Goal: Task Accomplishment & Management: Manage account settings

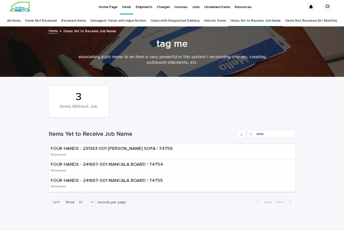
scroll to position [1, 0]
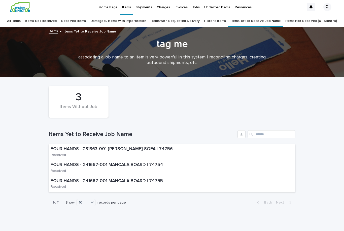
click at [84, 91] on div "3" at bounding box center [78, 97] width 43 height 13
click at [133, 146] on p "FOUR HANDS - 231363-001 [PERSON_NAME] SOFA | 74756" at bounding box center [120, 149] width 138 height 6
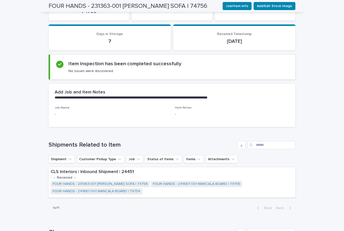
scroll to position [83, 0]
click at [131, 155] on button "Job" at bounding box center [134, 159] width 17 height 8
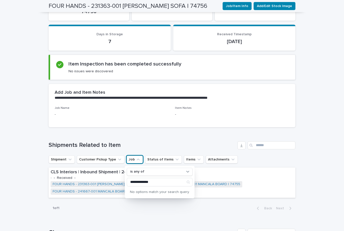
type input "**********"
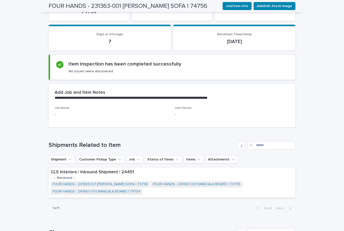
click at [208, 193] on div "Loading... Saving… Shipments Related to Item Shipment Customer Pickup Type Job …" at bounding box center [172, 174] width 247 height 87
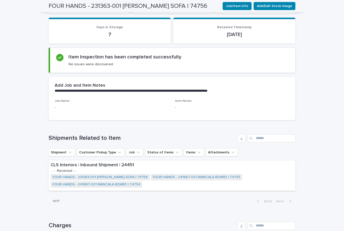
scroll to position [88, 0]
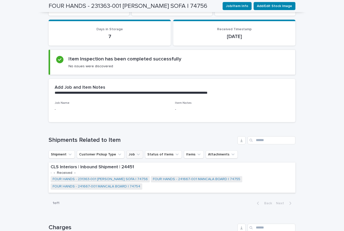
click at [132, 150] on button "Job" at bounding box center [134, 154] width 17 height 8
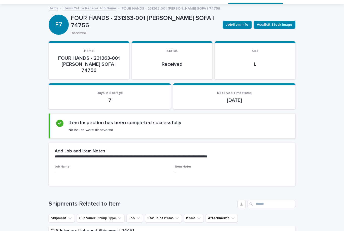
scroll to position [24, 0]
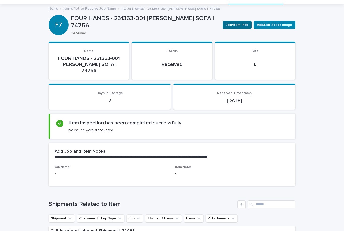
click at [241, 22] on span "Job/Item Info" at bounding box center [237, 24] width 22 height 5
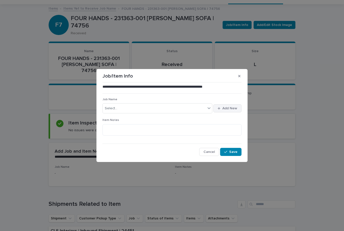
click at [231, 108] on span "Add New" at bounding box center [229, 109] width 15 height 4
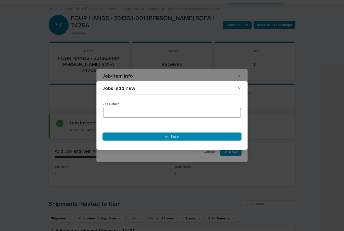
click at [177, 114] on input at bounding box center [172, 113] width 138 height 10
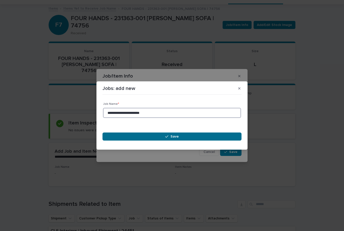
type input "**********"
click at [174, 139] on button "Save" at bounding box center [172, 136] width 139 height 8
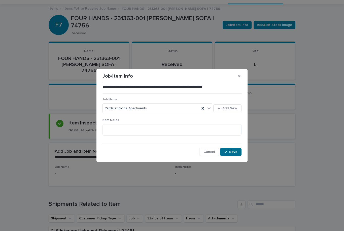
click at [234, 150] on span "Save" at bounding box center [233, 152] width 8 height 4
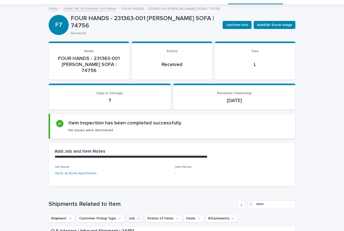
click at [136, 216] on icon "Job" at bounding box center [138, 218] width 5 height 5
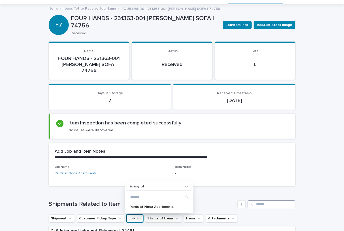
click at [275, 200] on input "Search" at bounding box center [272, 204] width 48 height 8
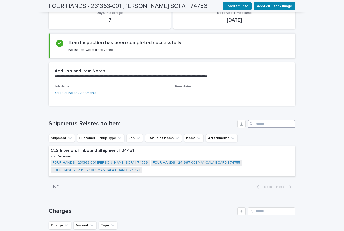
scroll to position [114, 0]
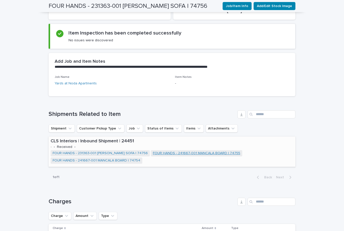
click at [180, 151] on link "FOUR HANDS - 241667-001 MANCALA BOARD | 74755" at bounding box center [196, 153] width 87 height 4
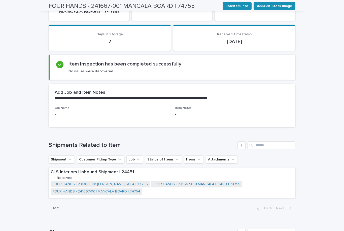
scroll to position [78, 0]
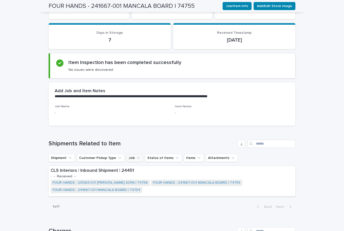
click at [137, 155] on icon "Job" at bounding box center [138, 157] width 5 height 5
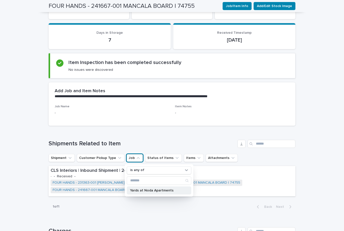
click at [162, 189] on p "Yards at Noda Apartments" at bounding box center [156, 191] width 53 height 4
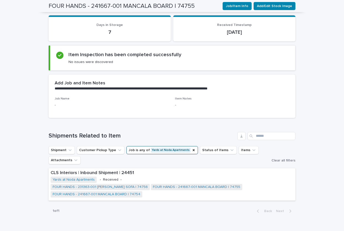
scroll to position [86, 0]
click at [317, 150] on div "**********" at bounding box center [172, 133] width 344 height 381
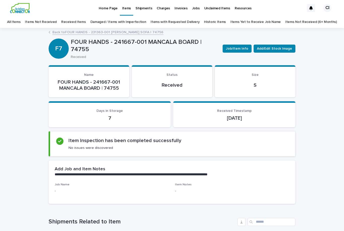
scroll to position [0, 0]
click at [97, 80] on p "FOUR HANDS - 241667-001 MANCALA BOARD | 74755" at bounding box center [89, 85] width 69 height 12
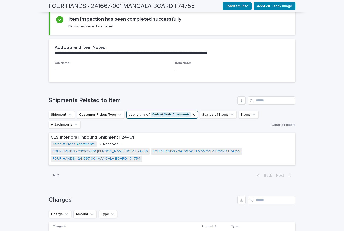
scroll to position [125, 0]
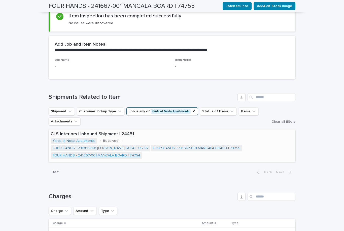
click at [122, 154] on link "FOUR HANDS - 241667-001 MANCALA BOARD | 74754" at bounding box center [97, 155] width 88 height 4
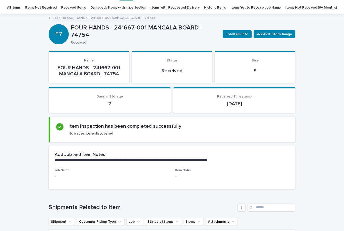
scroll to position [17, 0]
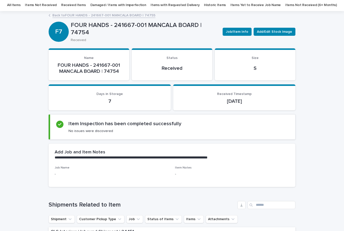
click at [63, 163] on div "**********" at bounding box center [172, 155] width 247 height 22
click at [55, 175] on p "-" at bounding box center [112, 174] width 114 height 5
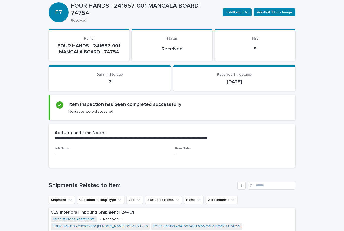
scroll to position [41, 0]
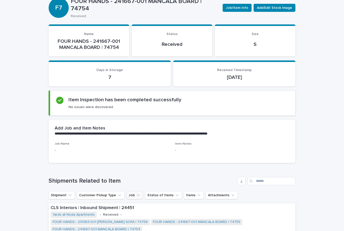
click at [133, 193] on button "Job" at bounding box center [134, 195] width 17 height 8
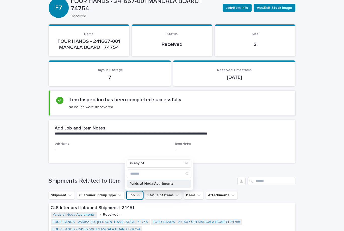
click at [155, 182] on p "Yards at Noda Apartments" at bounding box center [156, 184] width 53 height 4
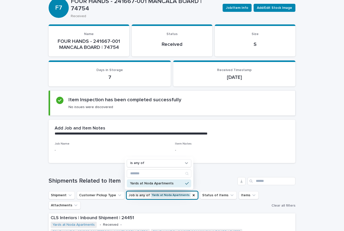
click at [169, 193] on button "Job is any of Yards at Noda Apartments" at bounding box center [162, 195] width 72 height 8
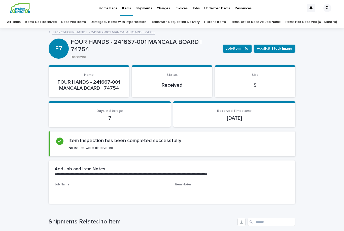
scroll to position [0, 0]
click at [241, 50] on span "Job/Item Info" at bounding box center [237, 48] width 22 height 5
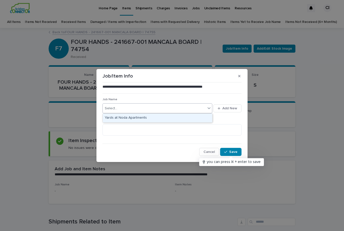
click at [144, 117] on div "Yards at Noda Apartments" at bounding box center [158, 118] width 110 height 9
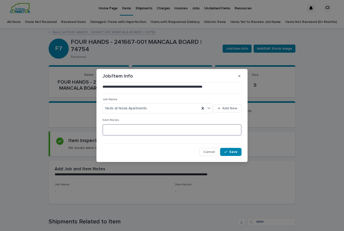
click at [148, 130] on textarea at bounding box center [172, 129] width 139 height 11
type textarea "**********"
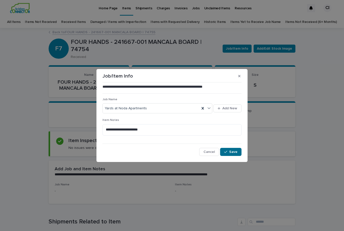
click at [231, 155] on button "Save" at bounding box center [230, 152] width 21 height 8
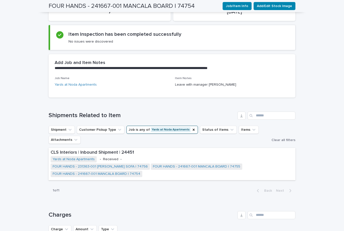
scroll to position [106, 0]
click at [172, 165] on link "FOUR HANDS - 241667-001 MANCALA BOARD | 74755" at bounding box center [196, 167] width 87 height 4
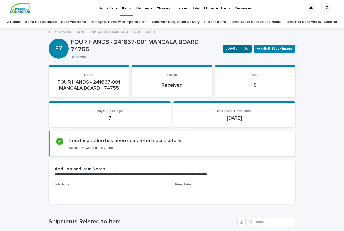
click at [237, 51] on button "Job/Item Info" at bounding box center [237, 49] width 29 height 8
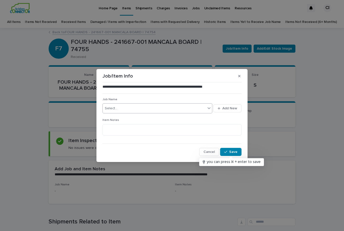
click at [198, 108] on div "Select..." at bounding box center [154, 108] width 103 height 8
click at [145, 115] on div "Yards at Noda Apartments" at bounding box center [158, 118] width 110 height 9
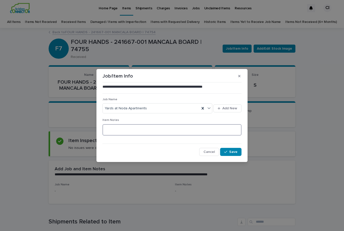
click at [166, 130] on textarea at bounding box center [172, 129] width 139 height 11
type textarea "*"
type textarea "**********"
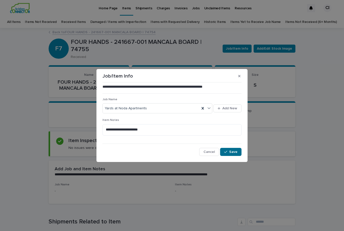
click at [233, 154] on button "Save" at bounding box center [230, 152] width 21 height 8
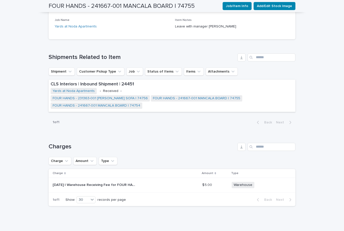
scroll to position [164, 0]
click at [113, 96] on link "FOUR HANDS - 231363-001 [PERSON_NAME] SOFA | 74756" at bounding box center [100, 98] width 95 height 4
